Goal: Task Accomplishment & Management: Use online tool/utility

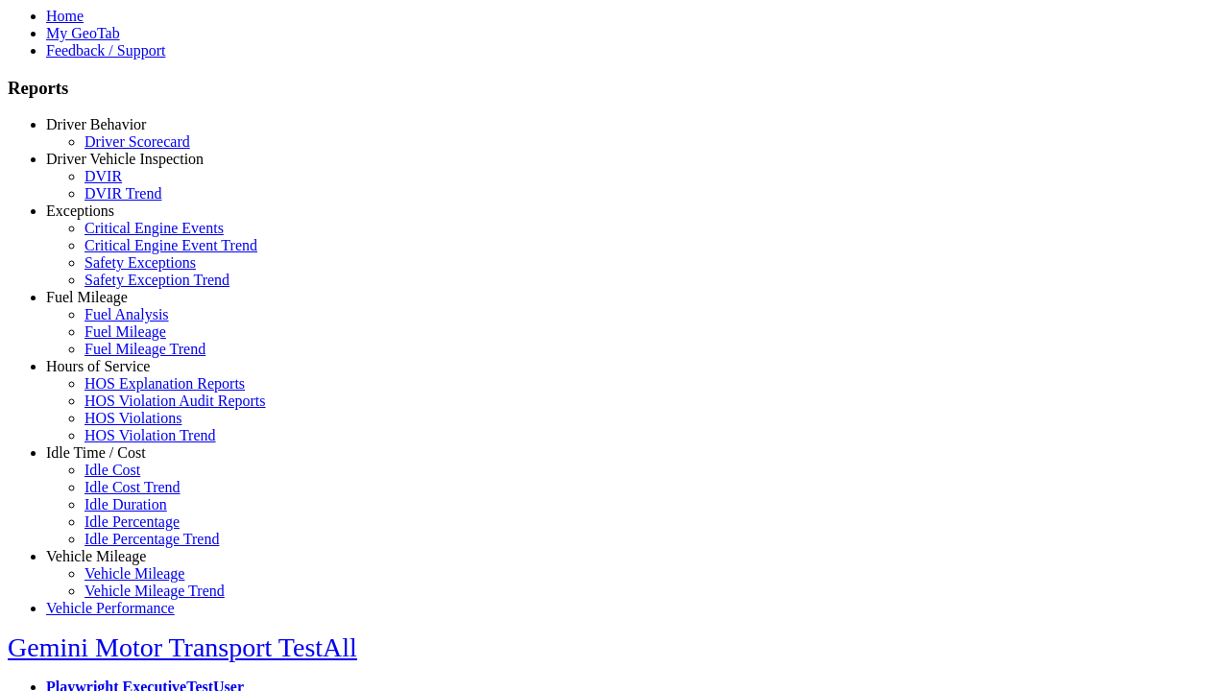
click at [110, 461] on link "Idle Time / Cost" at bounding box center [96, 453] width 100 height 16
click at [125, 478] on link "Idle Cost" at bounding box center [112, 470] width 56 height 16
select select
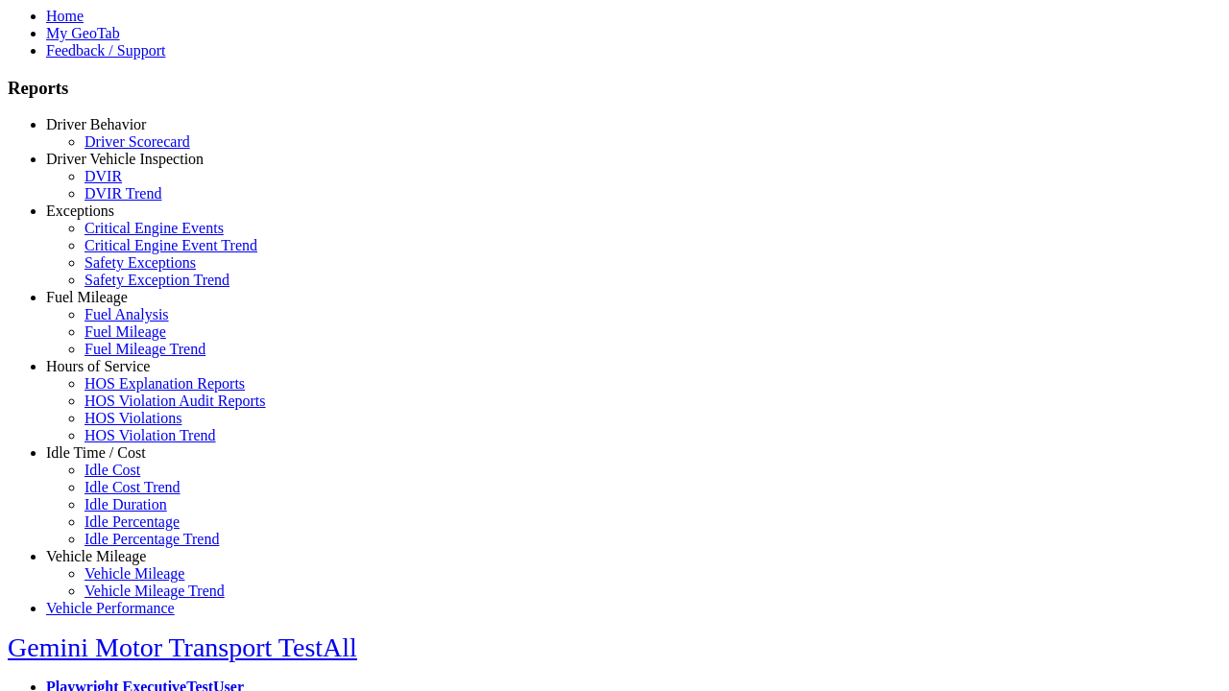
select select
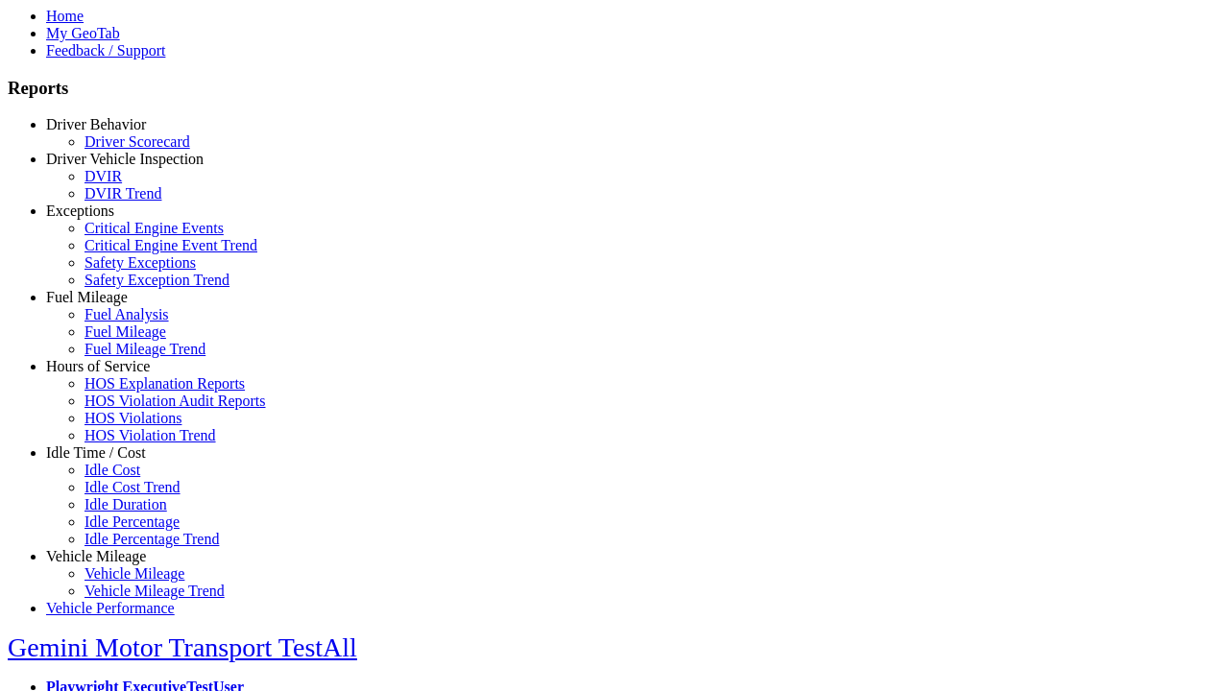
select select
type input "*********"
